Goal: Obtain resource: Obtain resource

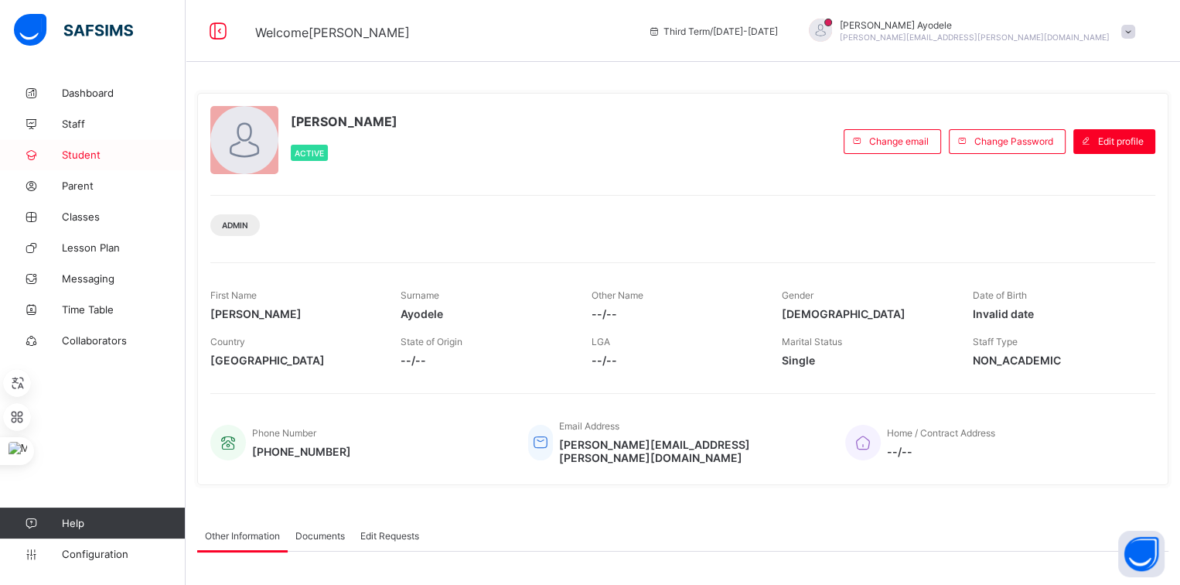
click at [105, 165] on link "Student" at bounding box center [93, 154] width 186 height 31
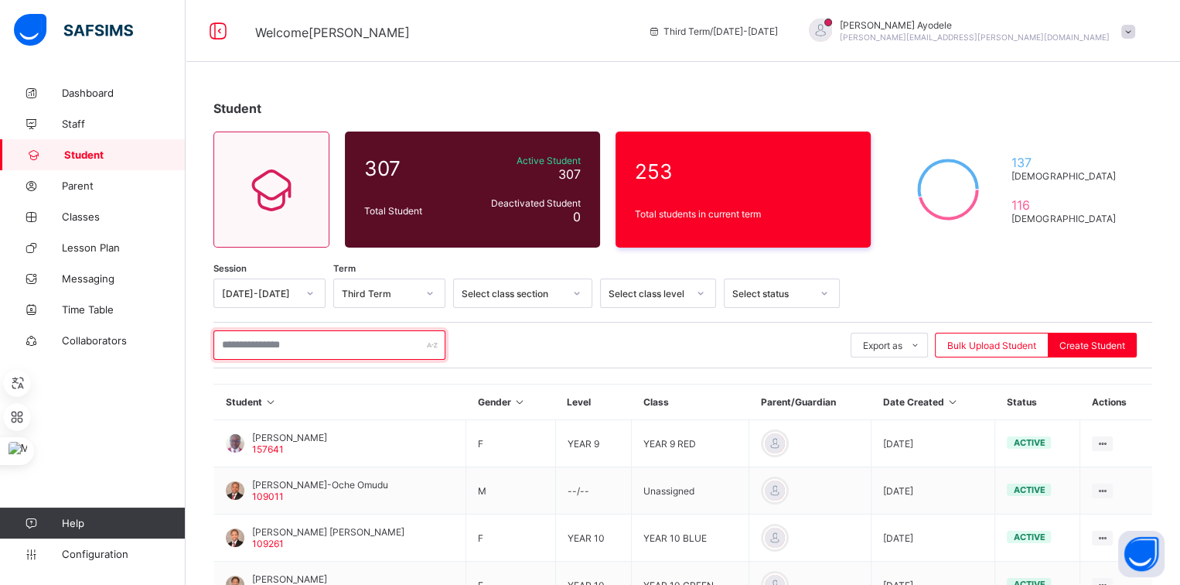
click at [304, 339] on input "text" at bounding box center [329, 344] width 232 height 29
type input "*"
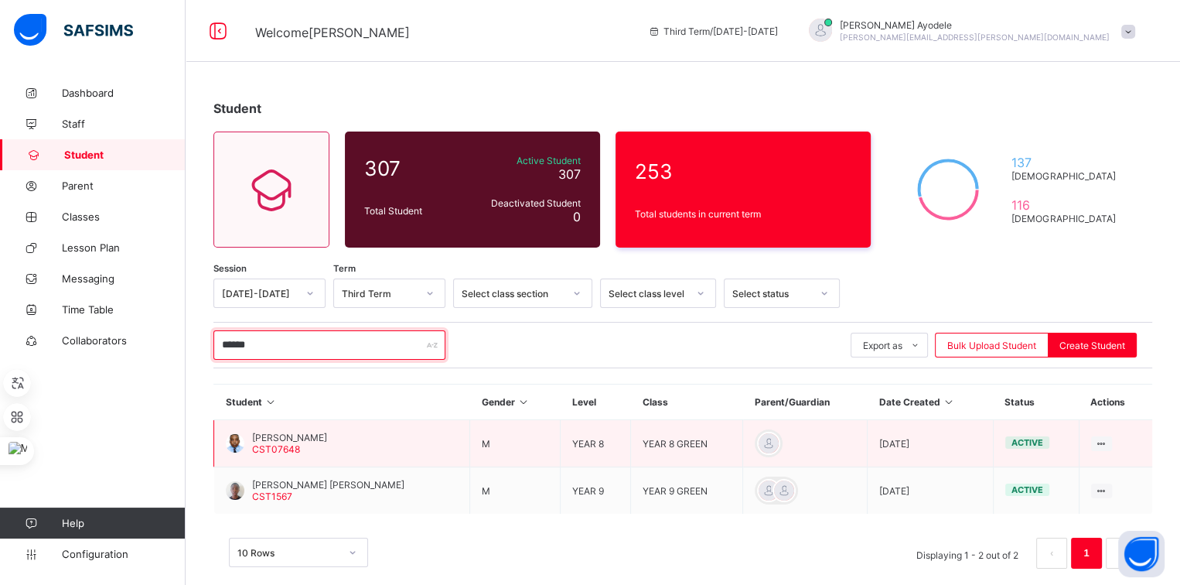
type input "******"
click at [327, 431] on span "[PERSON_NAME]" at bounding box center [289, 437] width 75 height 12
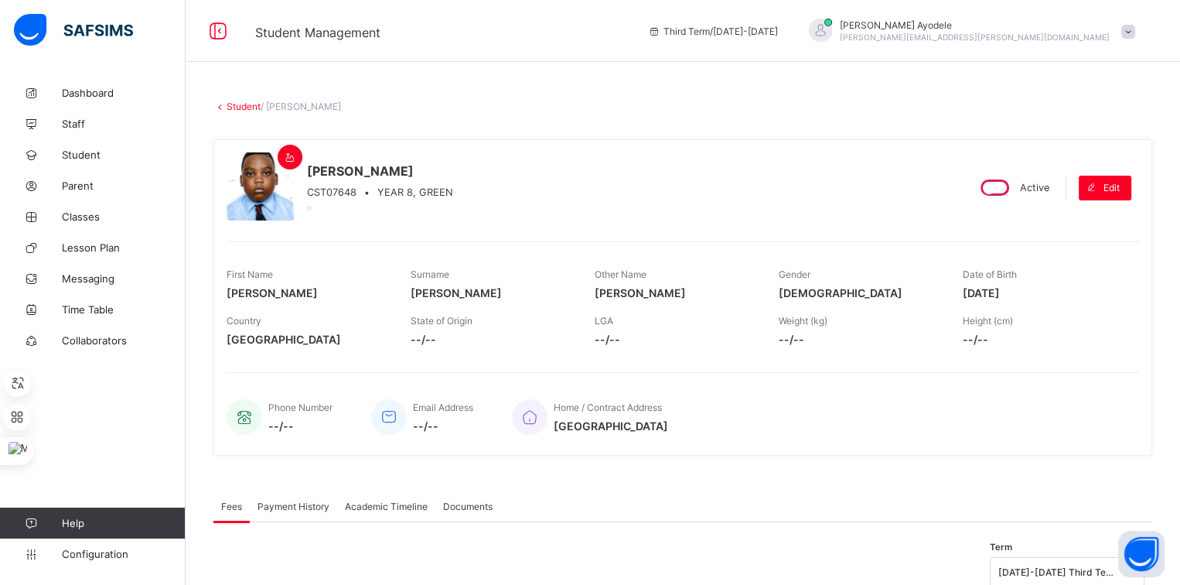
click at [370, 497] on div "Academic Timeline" at bounding box center [386, 505] width 98 height 31
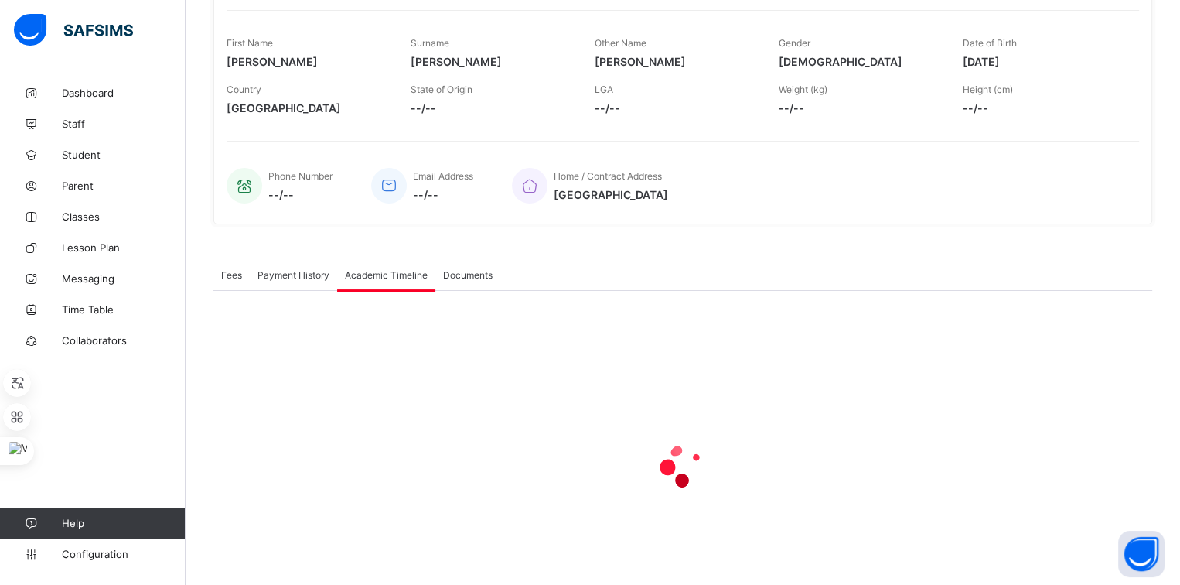
scroll to position [232, 0]
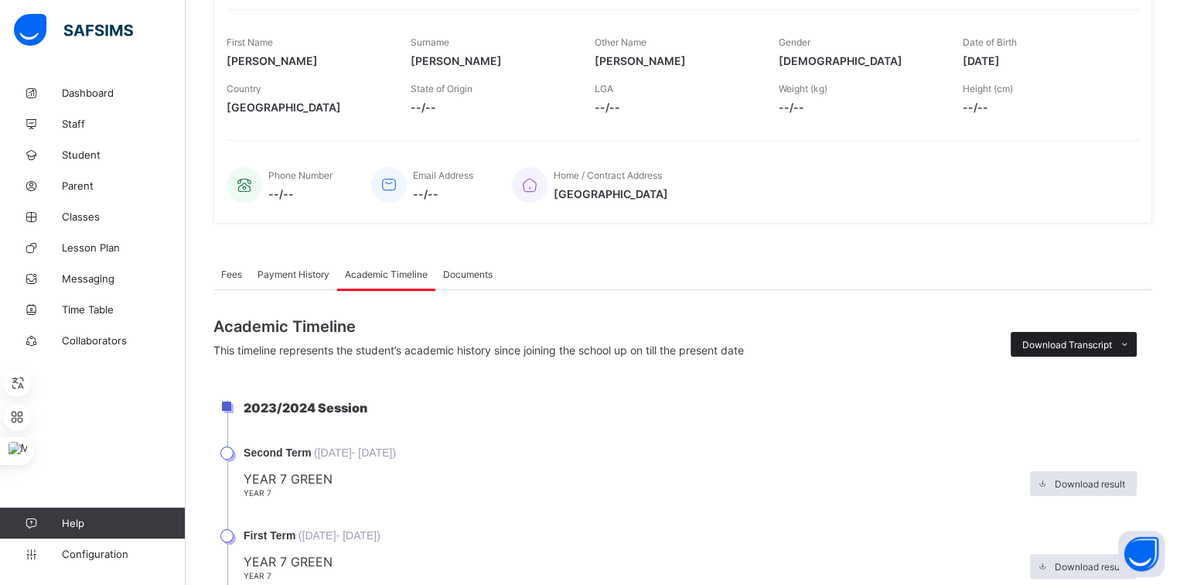
click at [1066, 342] on span "Download Transcript" at bounding box center [1067, 345] width 90 height 12
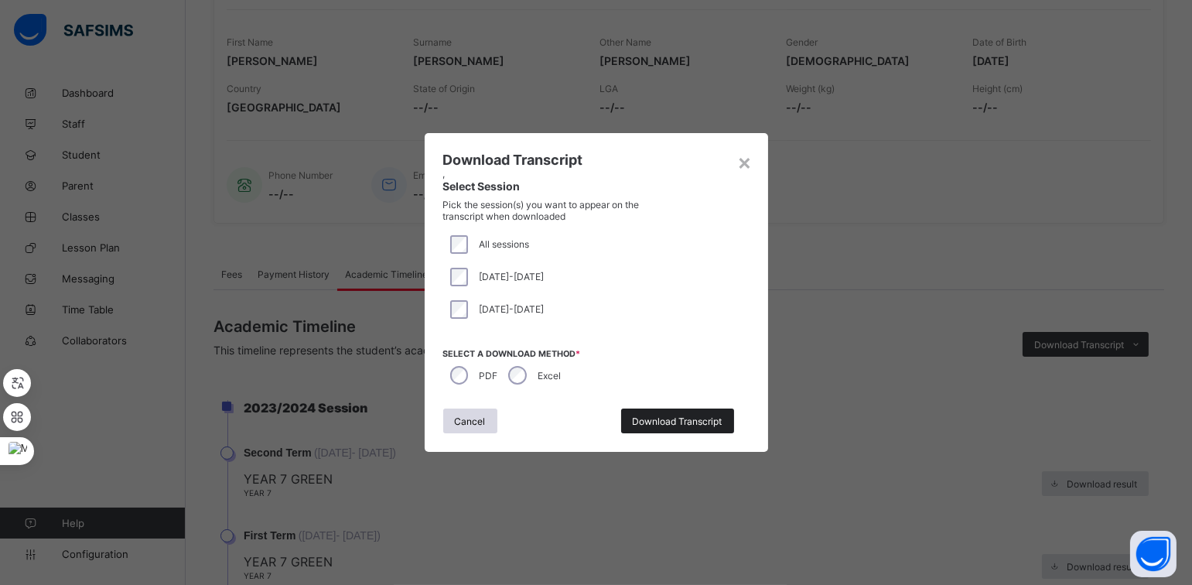
click at [644, 419] on span "Download Transcript" at bounding box center [678, 421] width 90 height 12
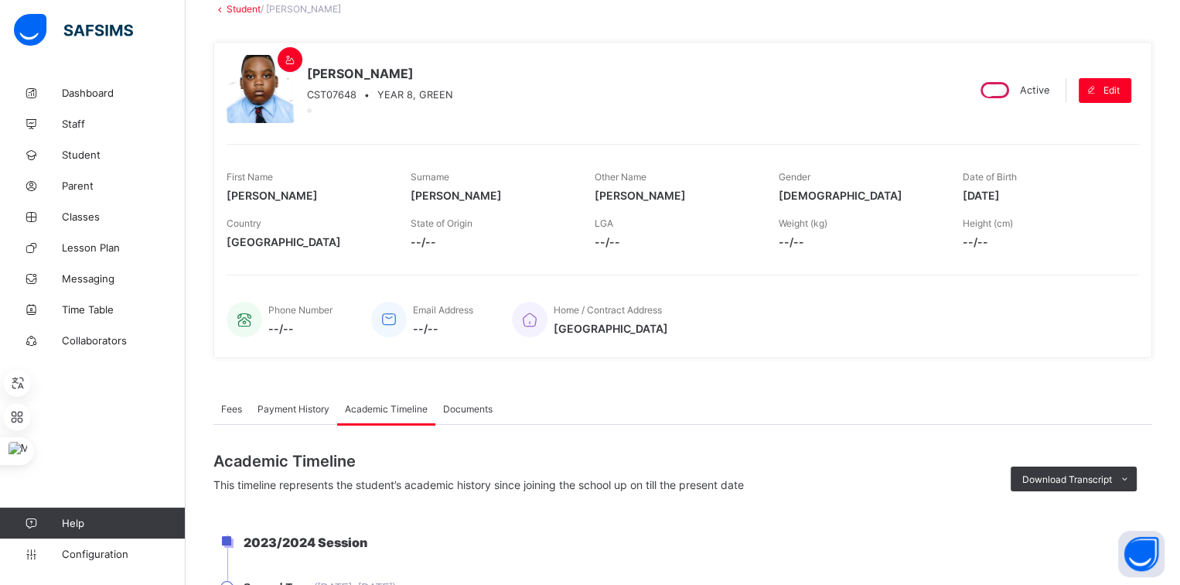
scroll to position [51, 0]
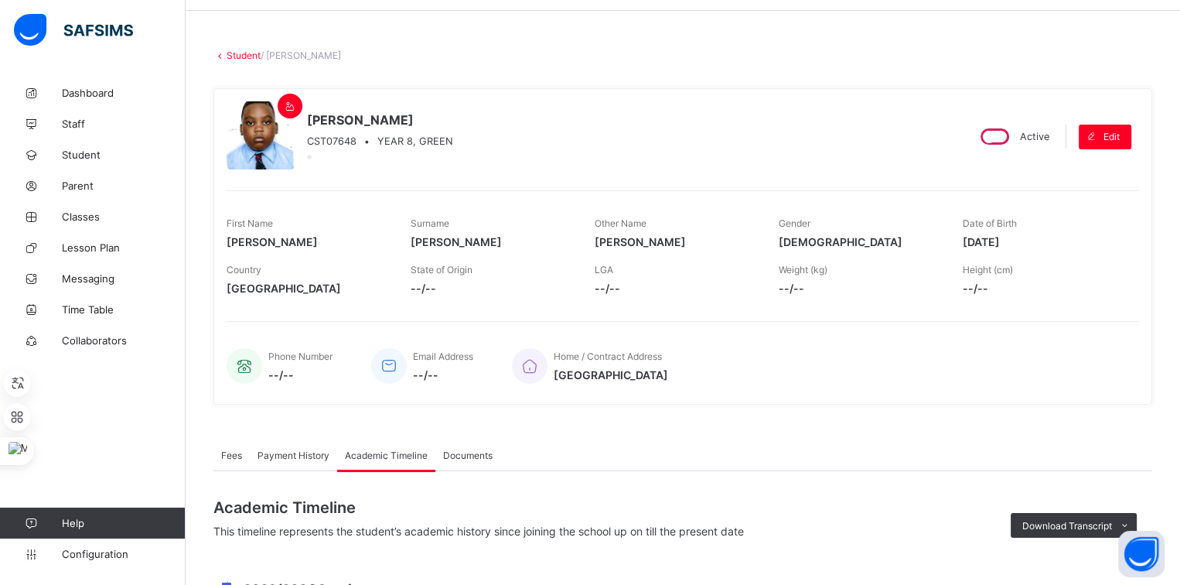
click at [283, 449] on span "Payment History" at bounding box center [293, 455] width 72 height 12
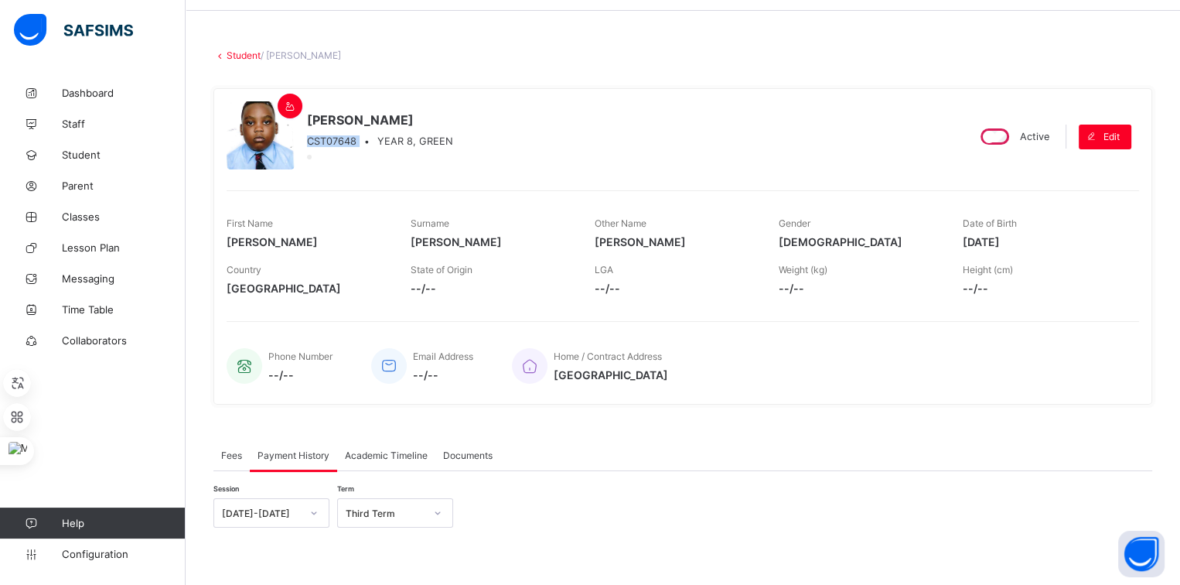
drag, startPoint x: 304, startPoint y: 139, endPoint x: 360, endPoint y: 142, distance: 56.5
click at [360, 142] on div "[PERSON_NAME] CST07648 • YEAR 8, GREEN" at bounding box center [590, 136] width 727 height 70
copy span "CST07648"
drag, startPoint x: 1037, startPoint y: 234, endPoint x: 972, endPoint y: 240, distance: 65.2
click at [972, 240] on span "[DATE]" at bounding box center [1043, 241] width 161 height 13
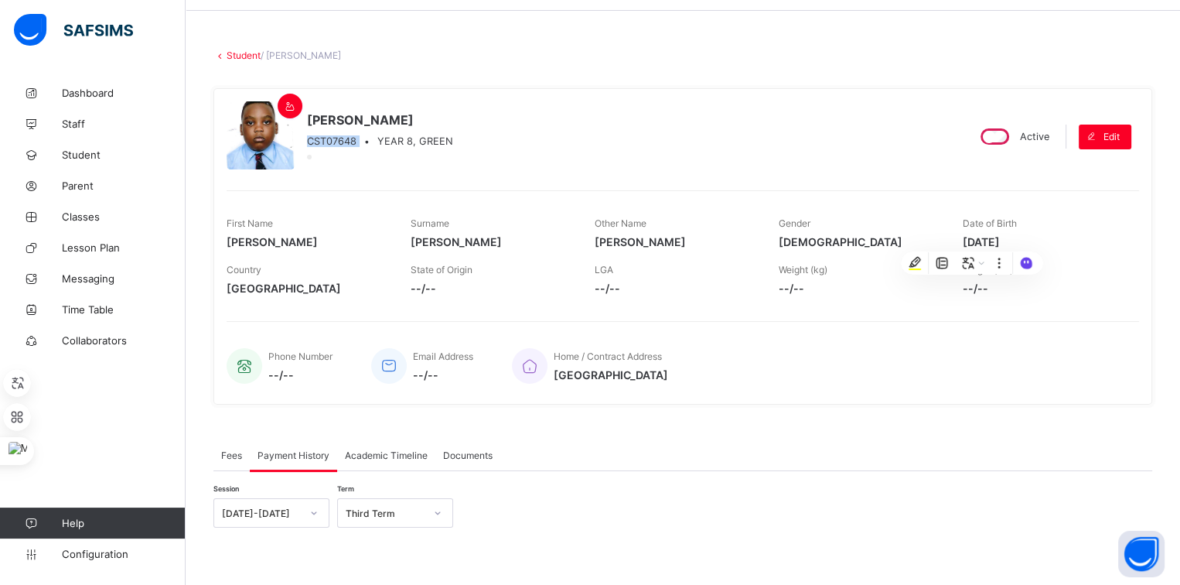
copy span "[DATE]"
